Goal: Navigation & Orientation: Find specific page/section

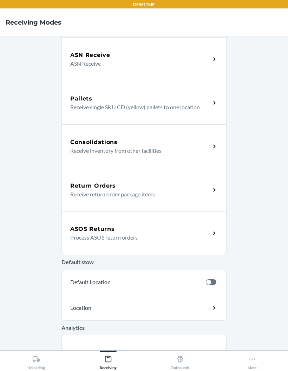
scroll to position [28, 0]
click at [252, 358] on icon at bounding box center [253, 359] width 8 height 8
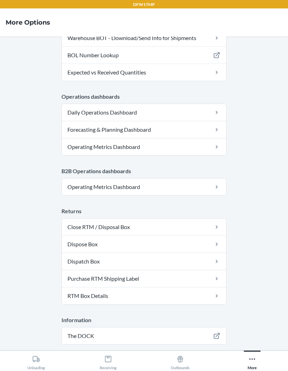
click at [111, 360] on icon at bounding box center [108, 359] width 8 height 8
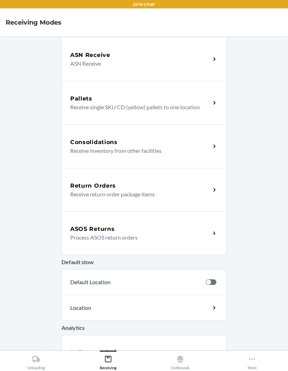
click at [251, 359] on icon at bounding box center [253, 359] width 8 height 8
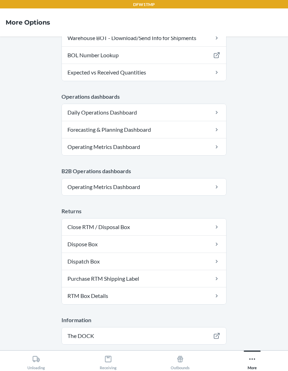
scroll to position [276, 0]
click at [181, 362] on icon at bounding box center [180, 359] width 8 height 8
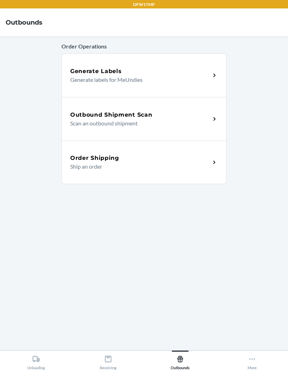
click at [115, 365] on div "Receiving" at bounding box center [108, 362] width 17 height 18
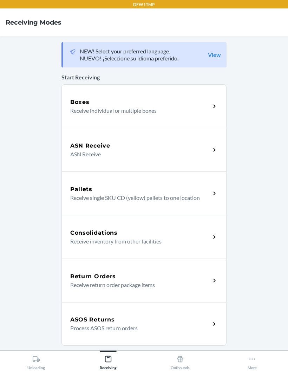
click at [31, 367] on div "Unloading" at bounding box center [36, 362] width 18 height 18
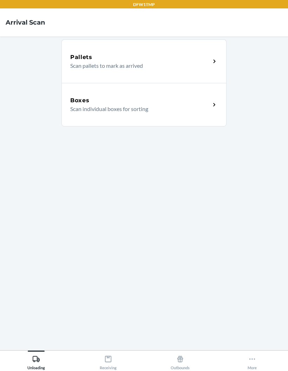
scroll to position [28, 0]
click at [118, 358] on button "Receiving" at bounding box center [108, 360] width 72 height 19
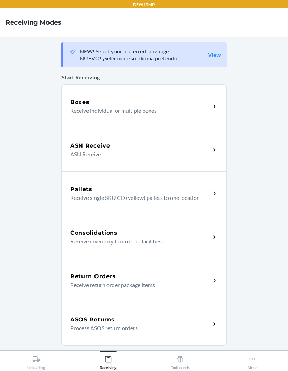
click at [249, 365] on div "More" at bounding box center [252, 362] width 9 height 18
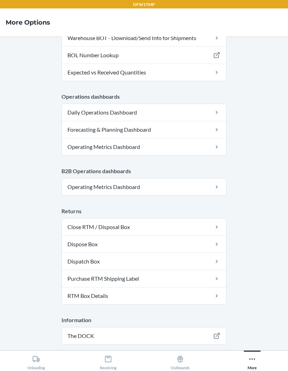
scroll to position [276, 0]
click at [121, 356] on button "Logout" at bounding box center [144, 364] width 165 height 17
